Goal: Task Accomplishment & Management: Manage account settings

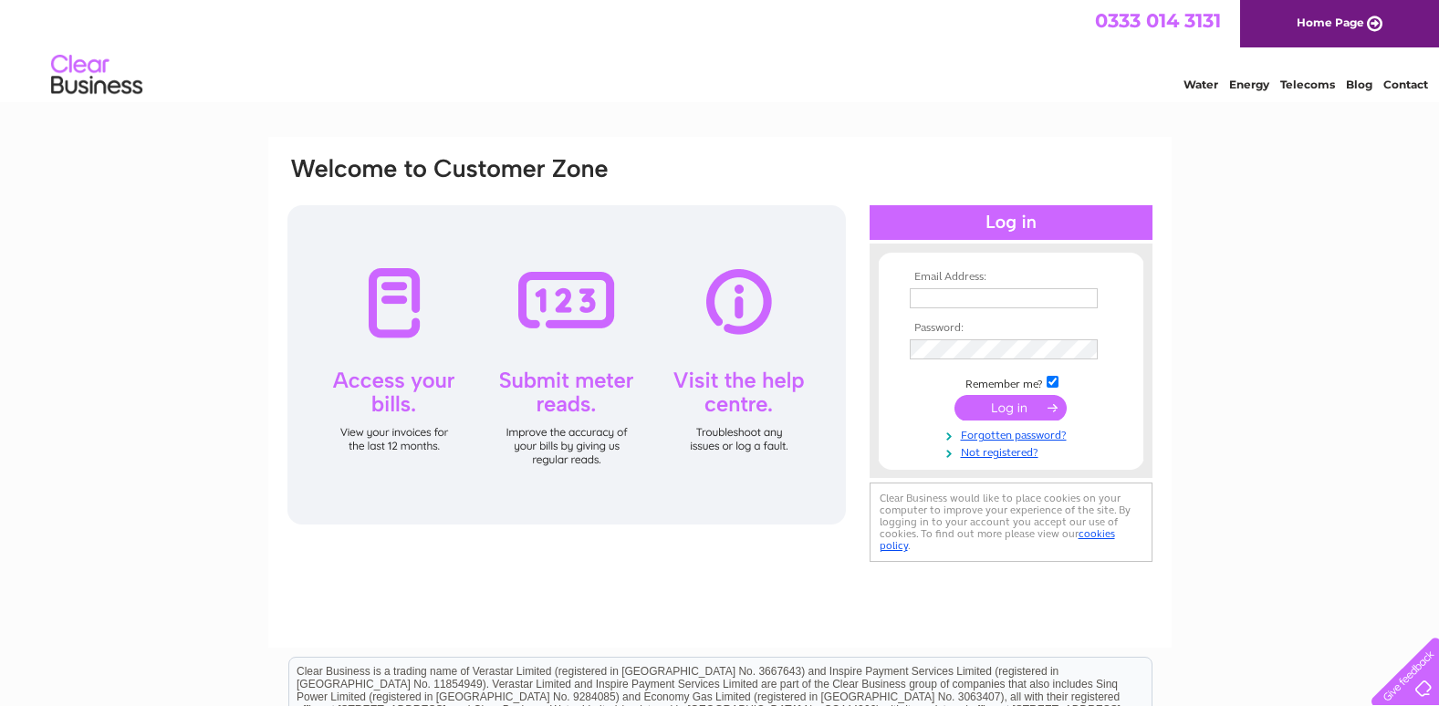
type input "lngreenallholdings@btconnect.com"
click at [1006, 403] on input "submit" at bounding box center [1010, 408] width 112 height 26
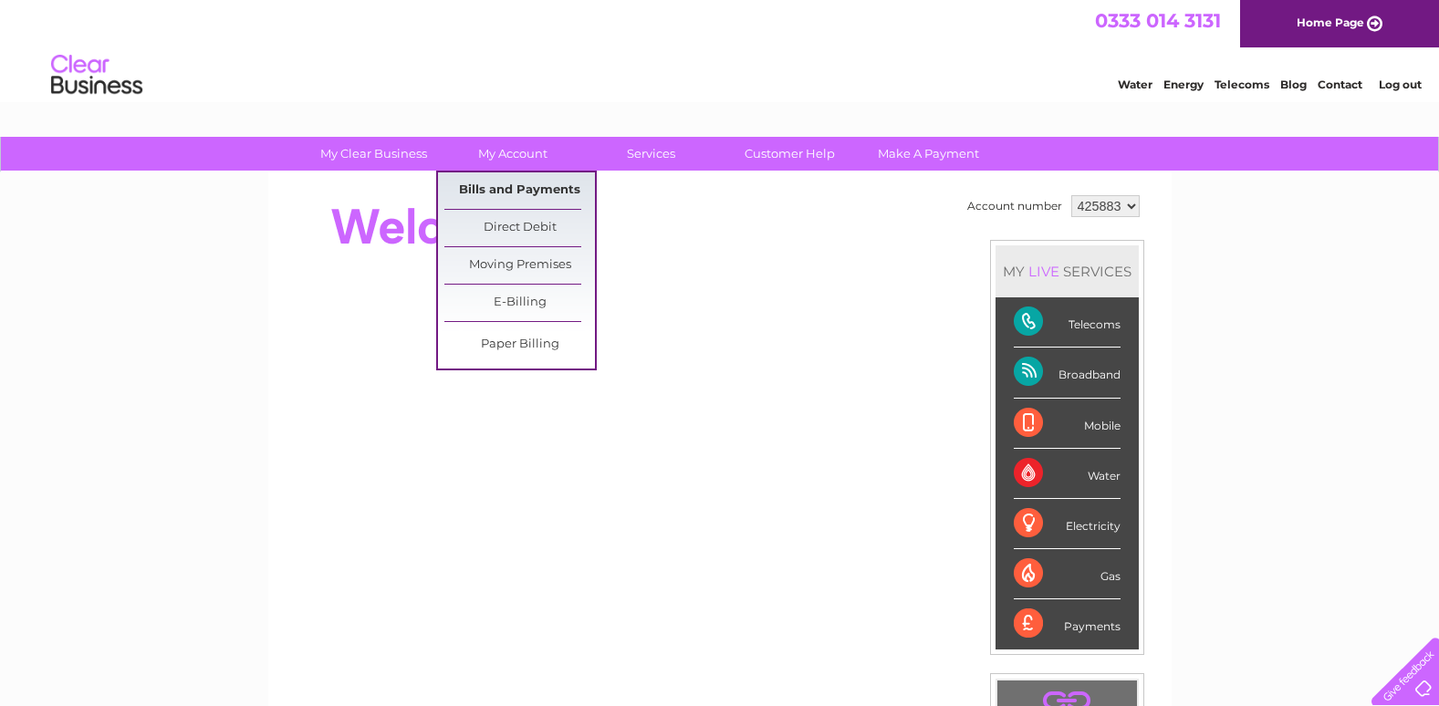
click at [488, 181] on link "Bills and Payments" at bounding box center [519, 190] width 151 height 36
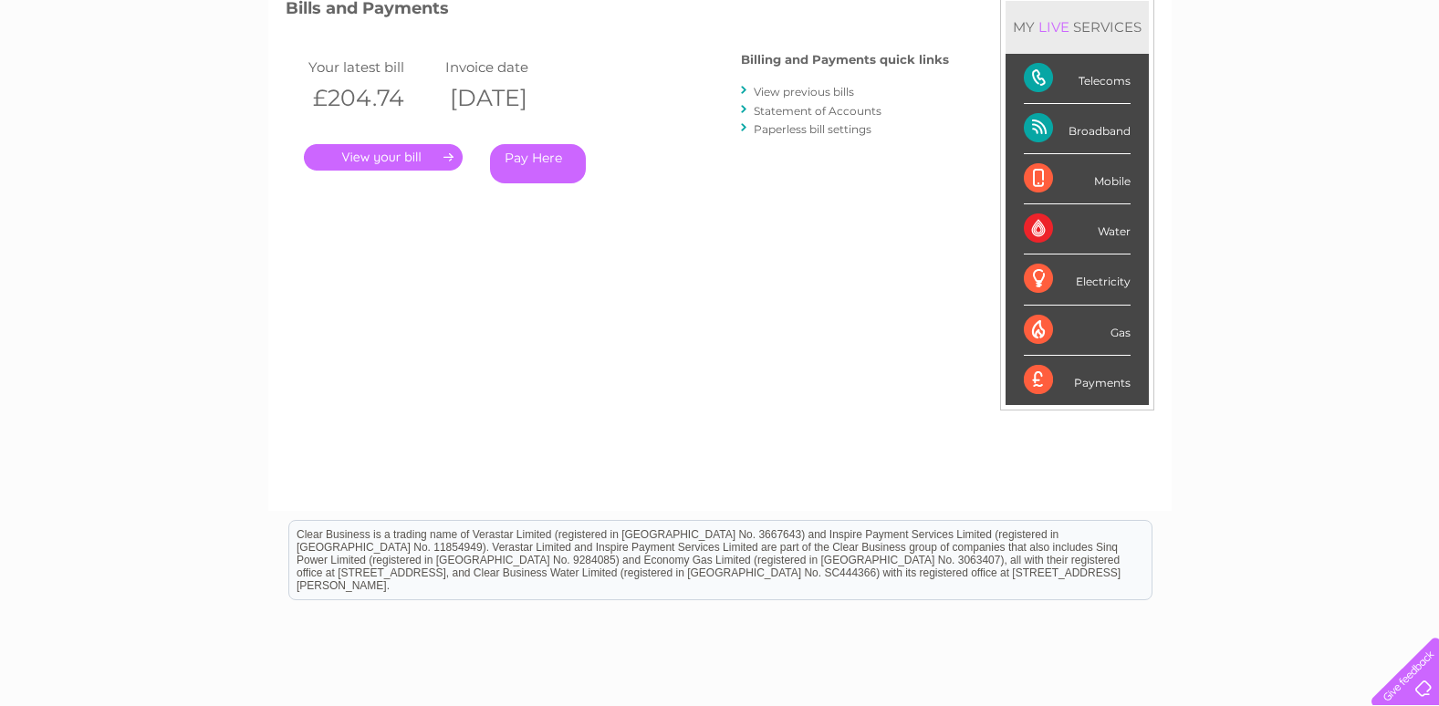
scroll to position [274, 0]
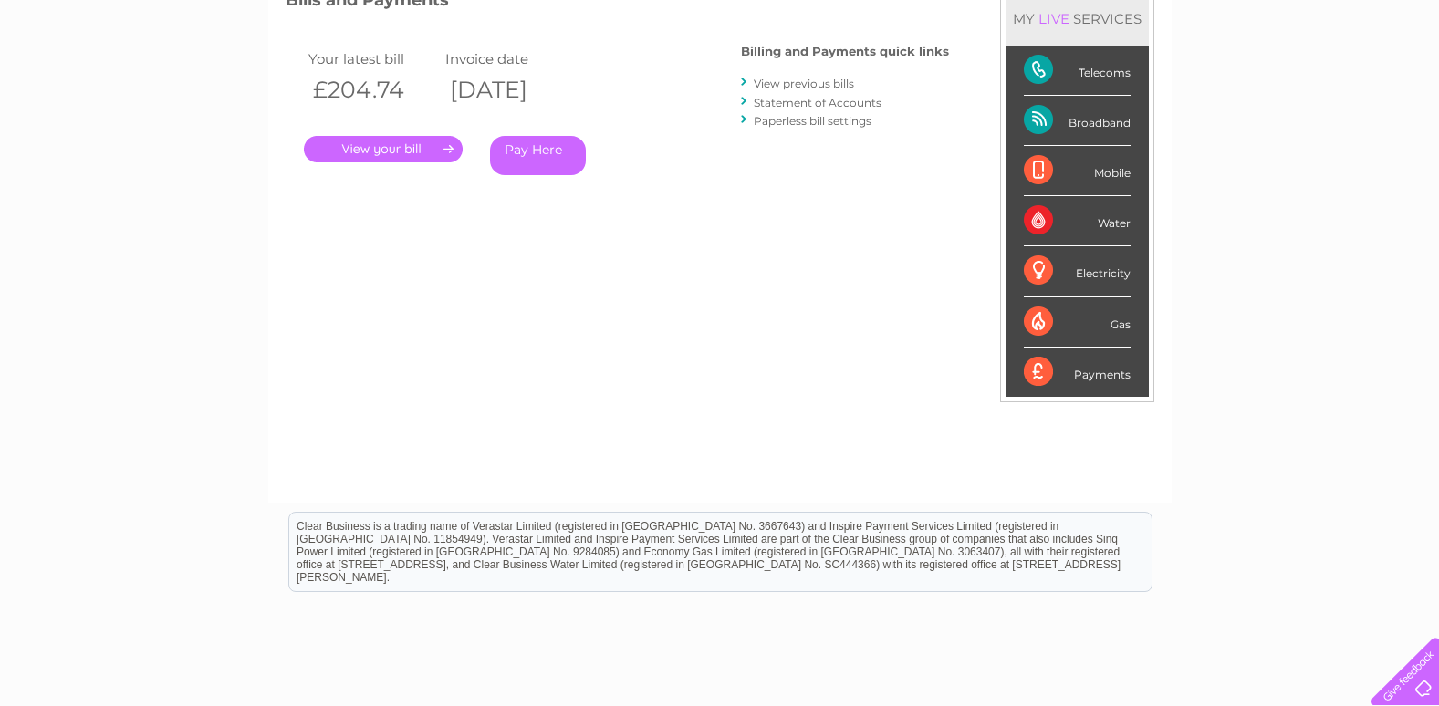
click at [366, 141] on link "." at bounding box center [383, 149] width 159 height 26
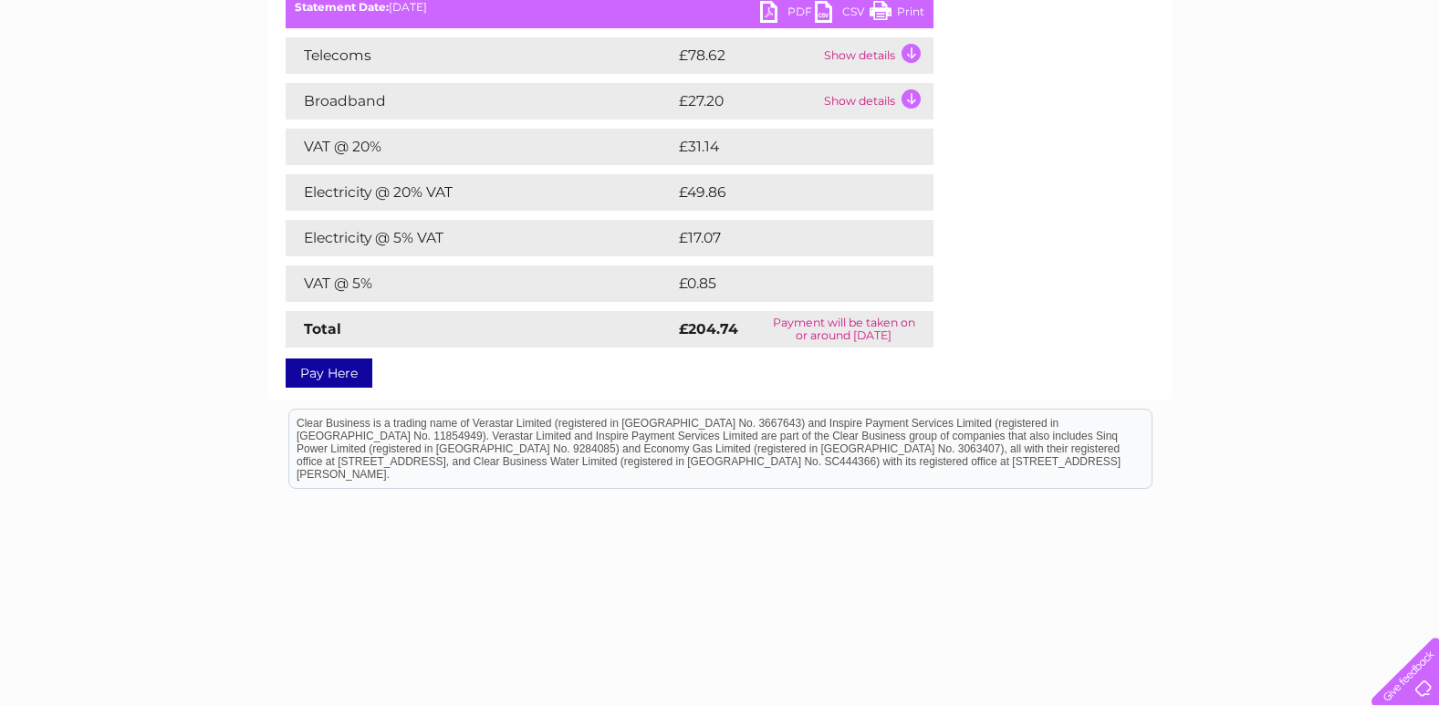
scroll to position [312, 0]
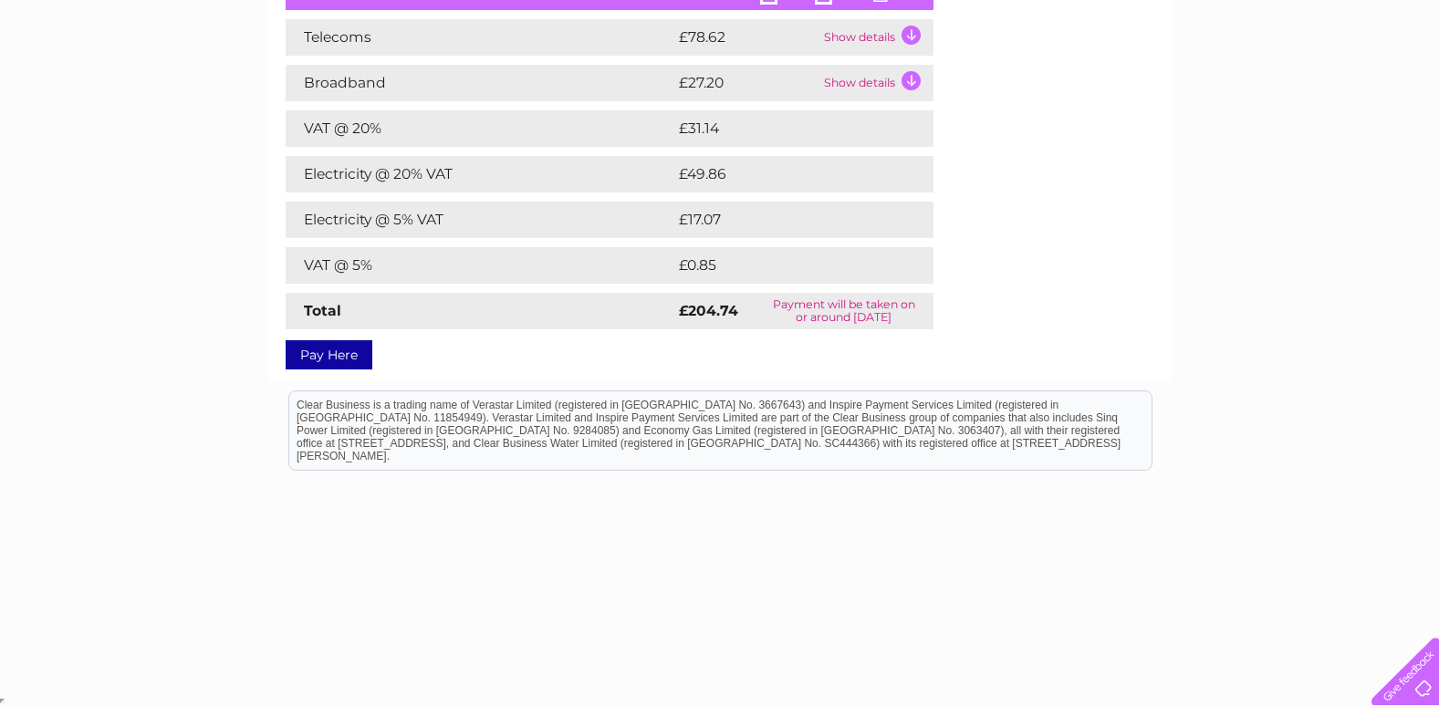
click at [910, 28] on td "Show details" at bounding box center [876, 37] width 114 height 36
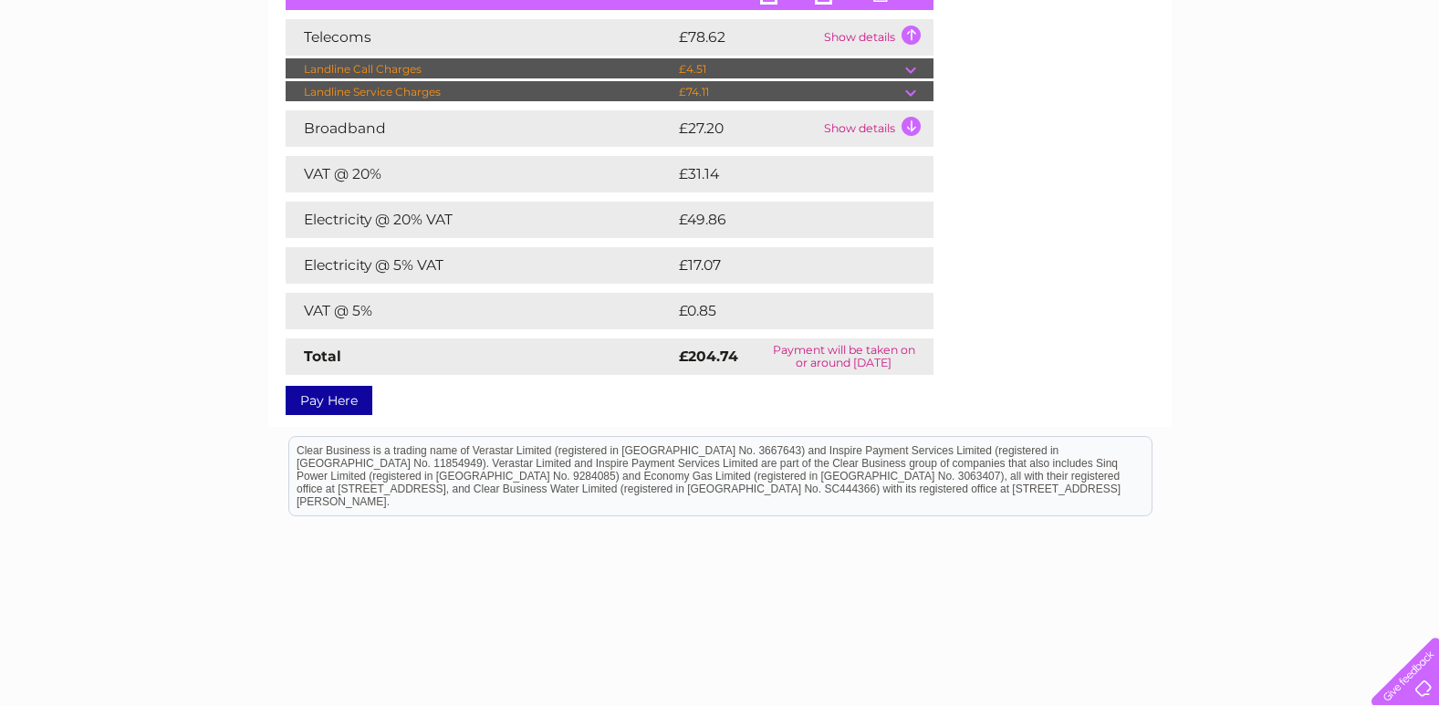
click at [909, 127] on td "Show details" at bounding box center [876, 128] width 114 height 36
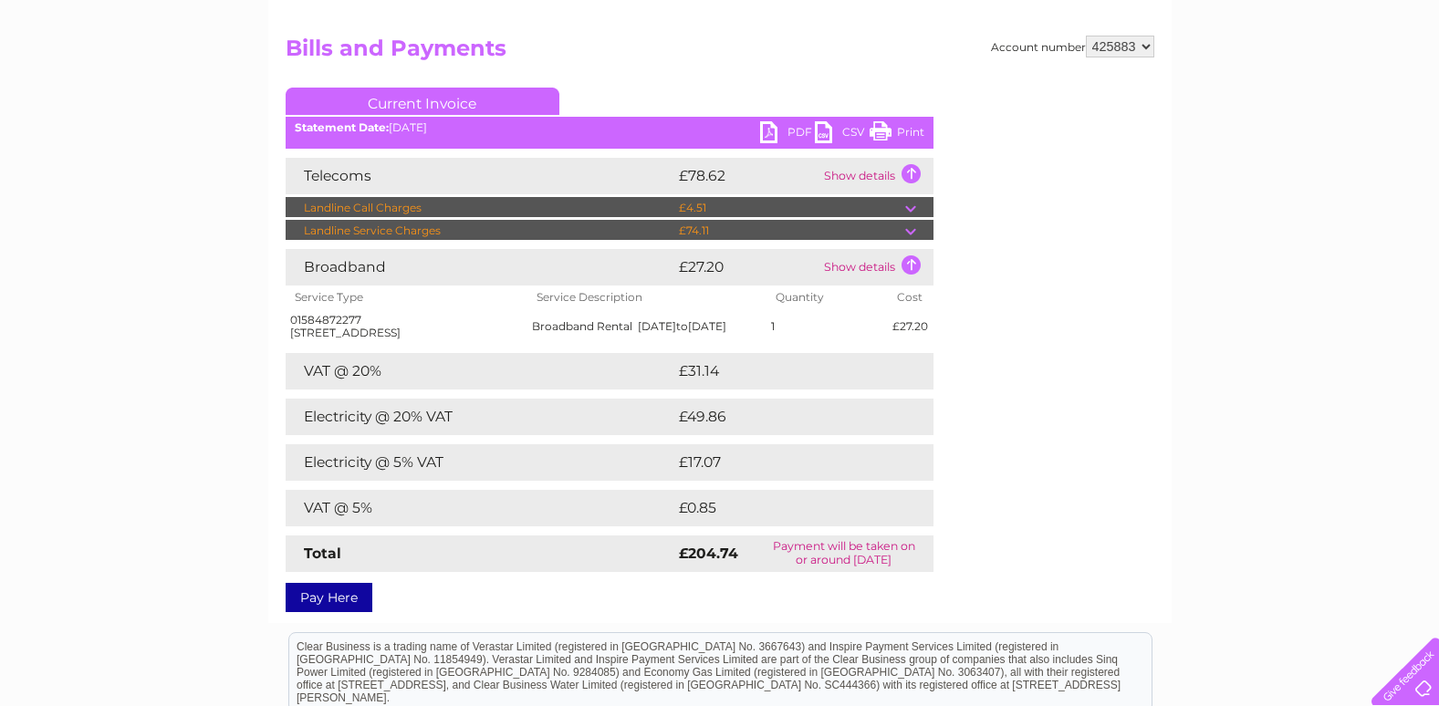
scroll to position [0, 0]
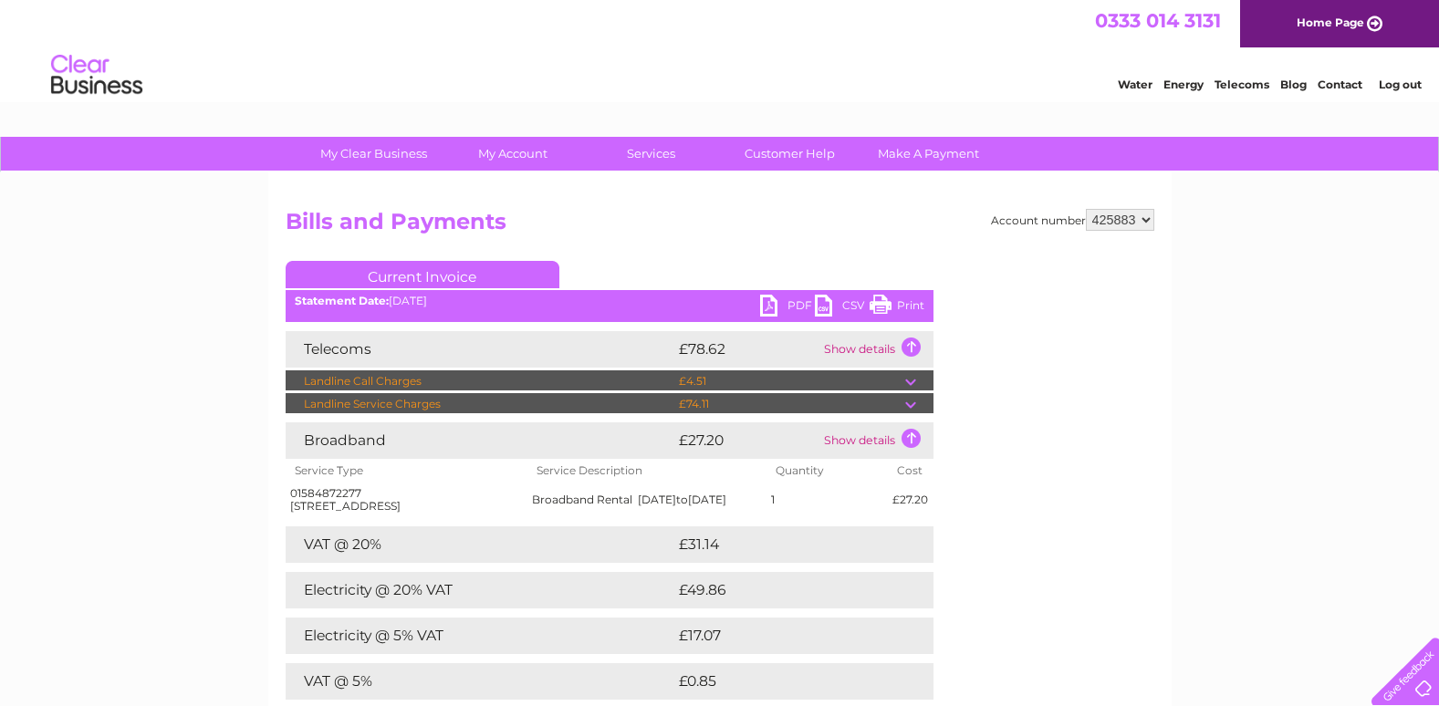
click at [765, 310] on link "PDF" at bounding box center [787, 308] width 55 height 26
click at [1391, 82] on link "Log out" at bounding box center [1400, 85] width 43 height 14
